Goal: Task Accomplishment & Management: Complete application form

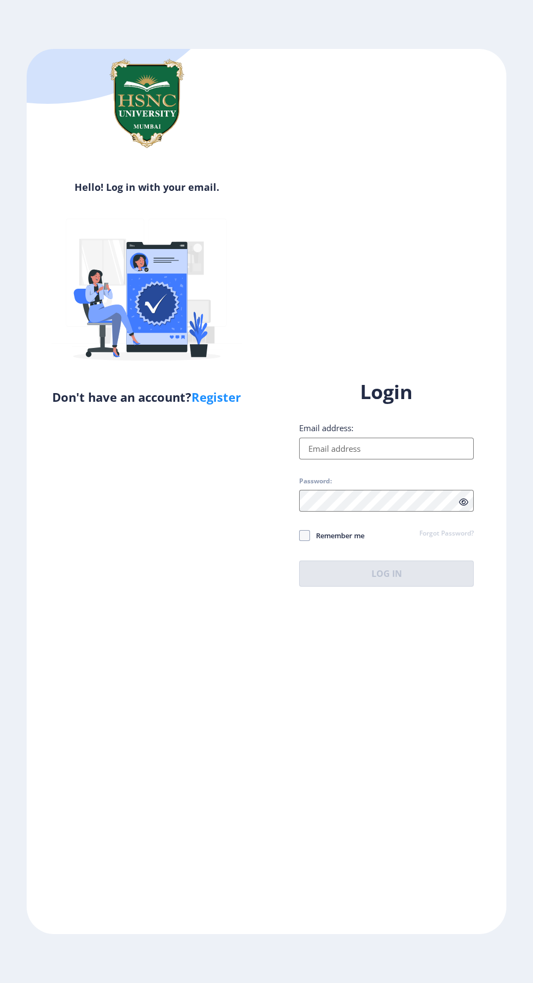
click at [424, 459] on input "Email address:" at bounding box center [386, 448] width 174 height 22
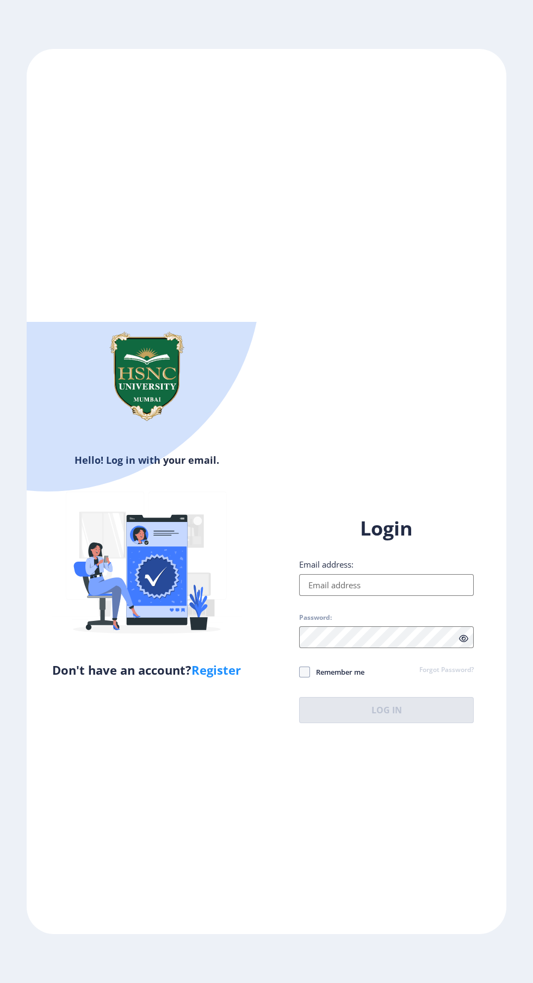
type input "[EMAIL_ADDRESS][DOMAIN_NAME]"
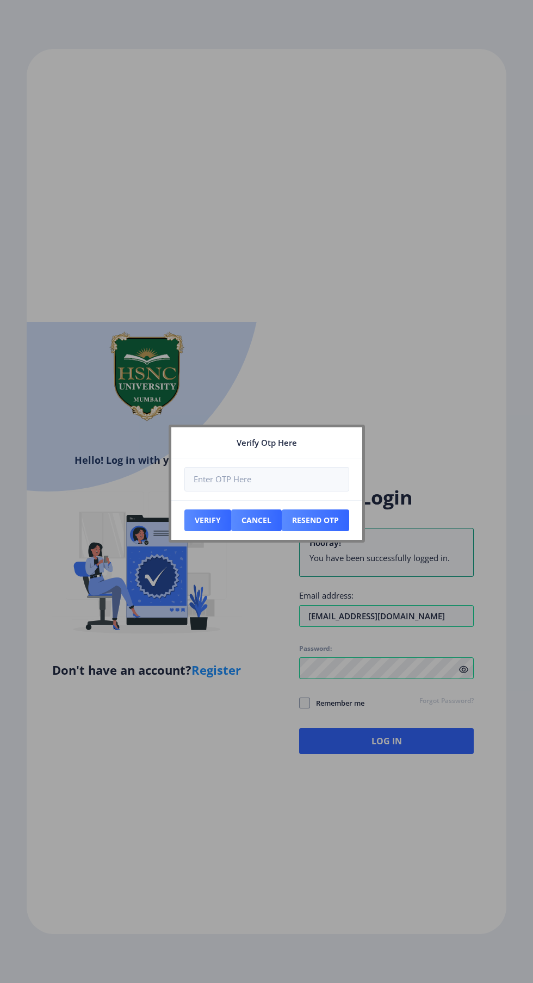
click at [309, 761] on div at bounding box center [266, 491] width 533 height 983
click at [319, 515] on button "Resend Otp" at bounding box center [315, 520] width 67 height 22
click at [187, 661] on div at bounding box center [266, 491] width 533 height 983
click at [326, 521] on button "Resend Otp" at bounding box center [315, 520] width 67 height 22
click at [247, 514] on button "Cancel" at bounding box center [256, 520] width 51 height 22
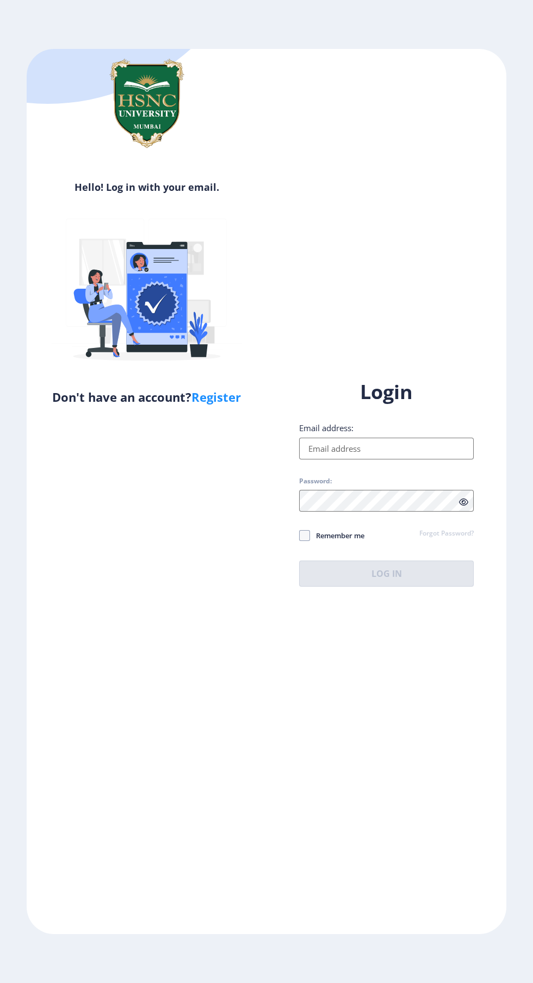
click at [414, 459] on input "Email address:" at bounding box center [386, 448] width 174 height 22
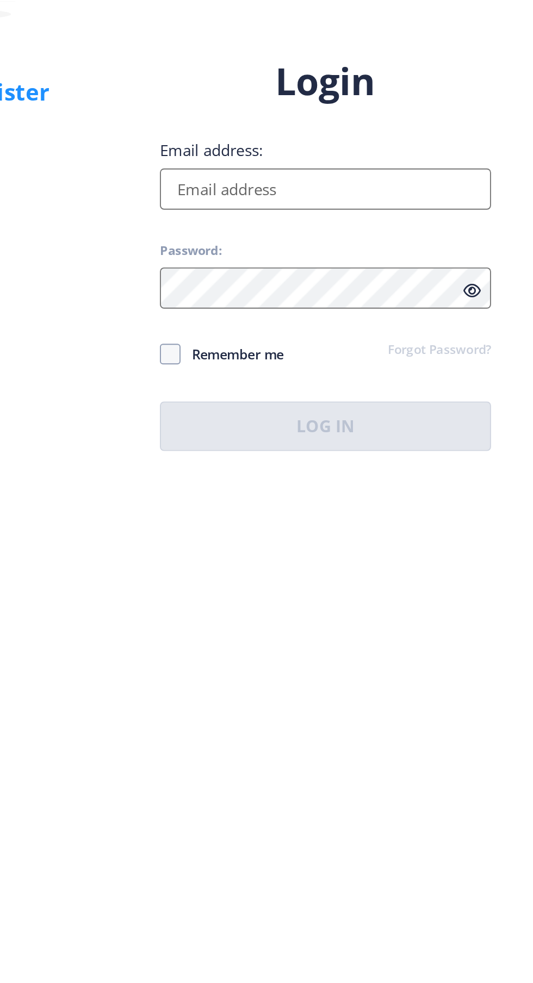
click at [303, 576] on div "Login Email address: Password: Remember me Forgot Password? Log In" at bounding box center [386, 483] width 174 height 208
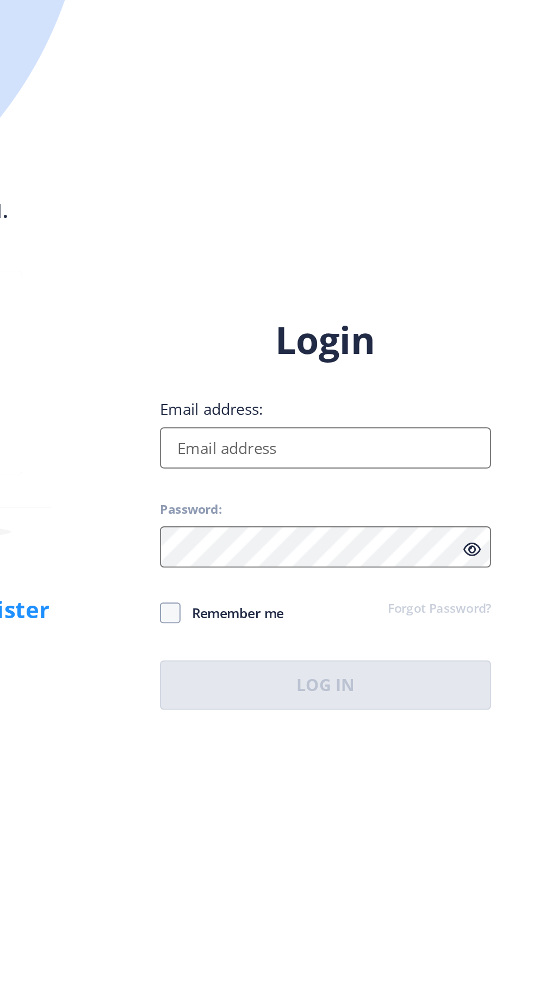
scroll to position [83, 0]
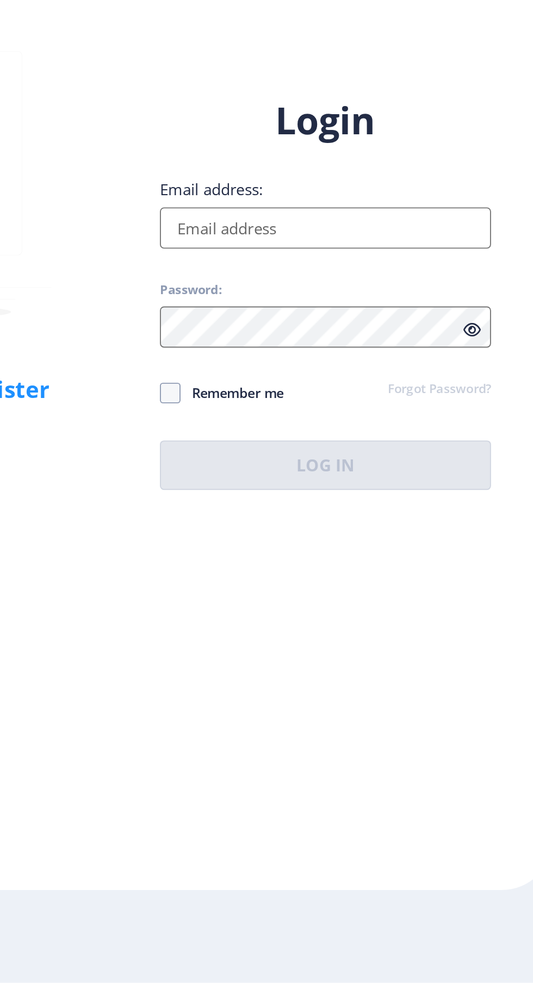
click at [307, 666] on span at bounding box center [304, 671] width 11 height 11
click at [299, 672] on input "Remember me" at bounding box center [299, 672] width 1 height 1
checkbox input "true"
click at [418, 574] on input "Email address:" at bounding box center [386, 585] width 174 height 22
type input "[EMAIL_ADDRESS][DOMAIN_NAME]"
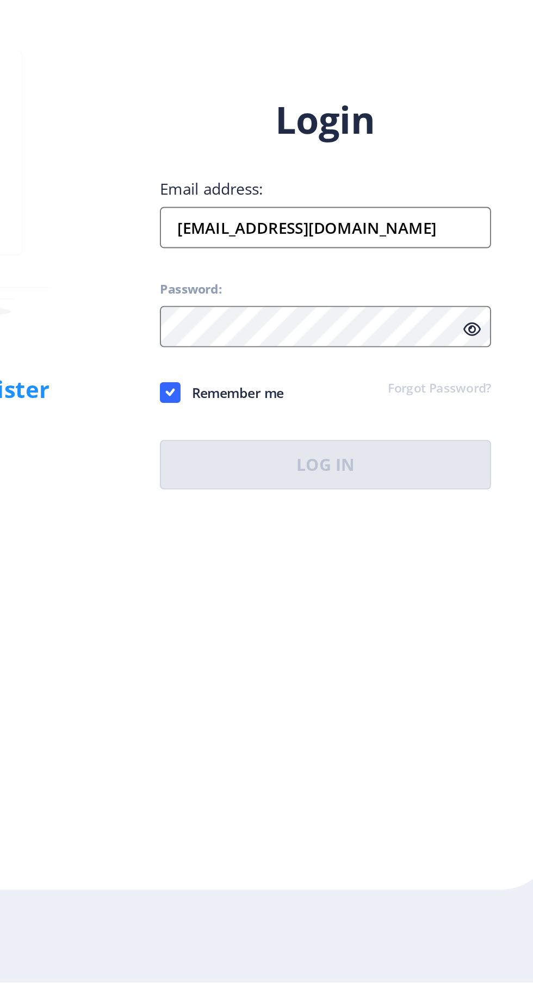
scroll to position [82, 0]
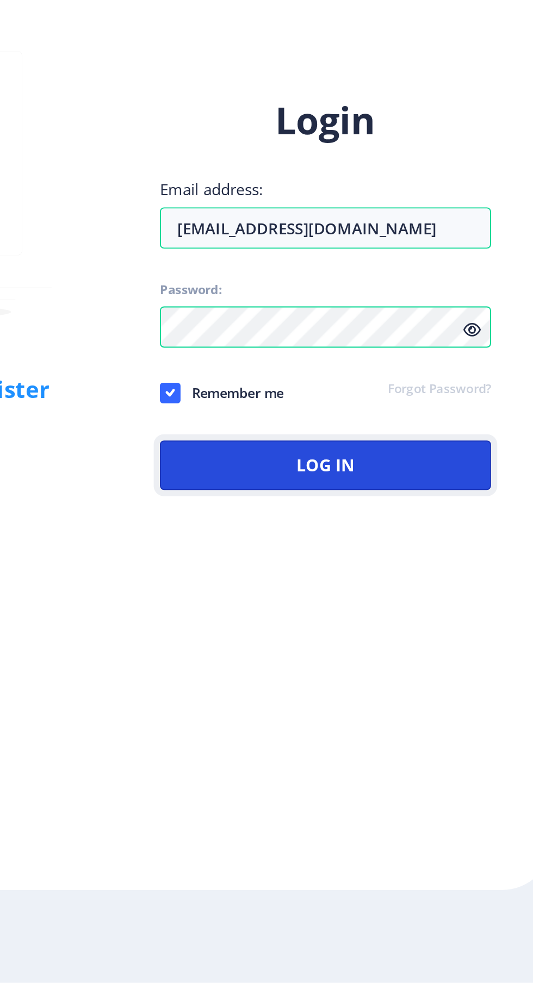
click at [442, 697] on button "Log In" at bounding box center [386, 710] width 174 height 26
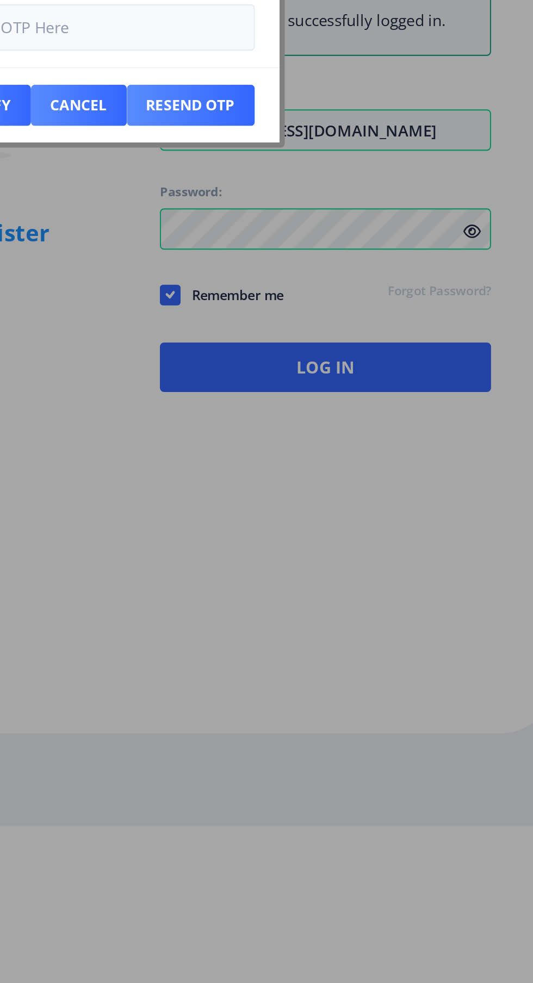
scroll to position [0, 0]
